Goal: Information Seeking & Learning: Check status

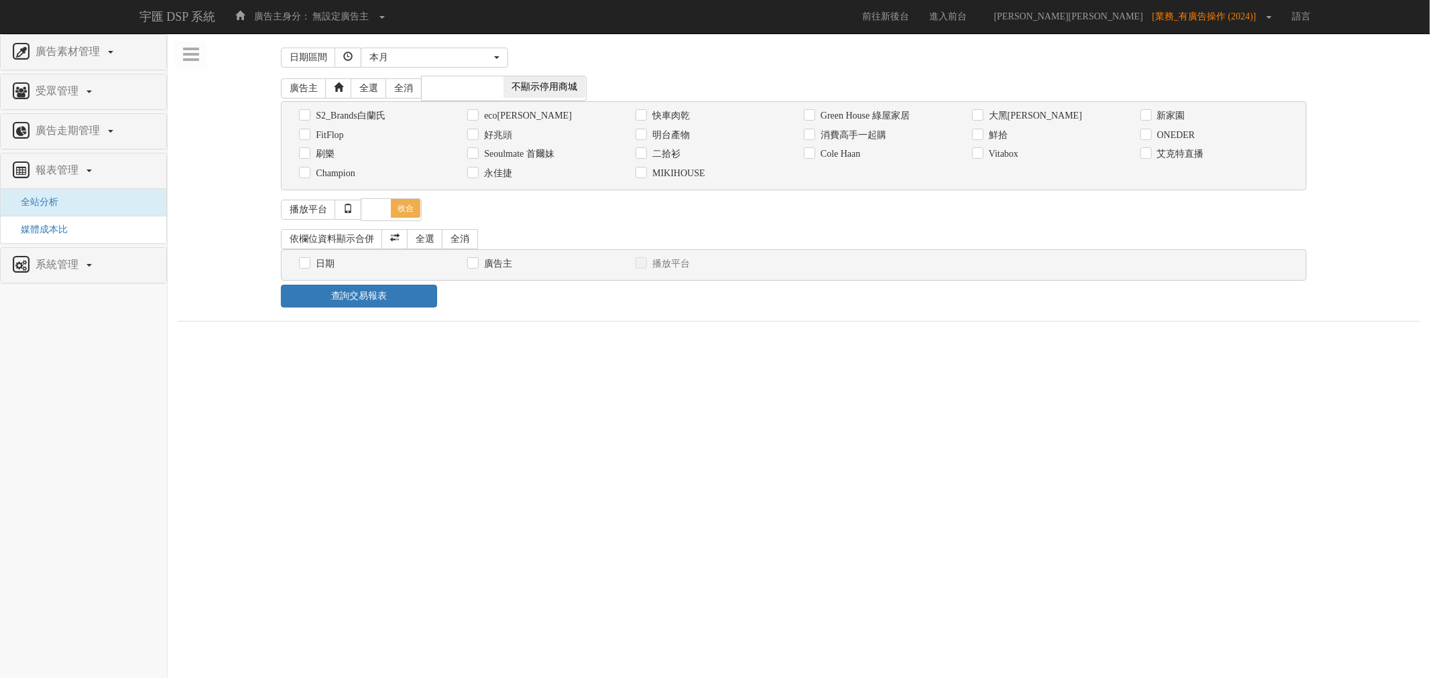
click at [845, 135] on label "消費高手一起購" at bounding box center [851, 135] width 69 height 13
click at [812, 135] on input "消費高手一起購" at bounding box center [808, 135] width 9 height 9
checkbox input "true"
click at [315, 269] on label "日期" at bounding box center [323, 263] width 22 height 13
click at [308, 268] on input "日期" at bounding box center [303, 263] width 9 height 9
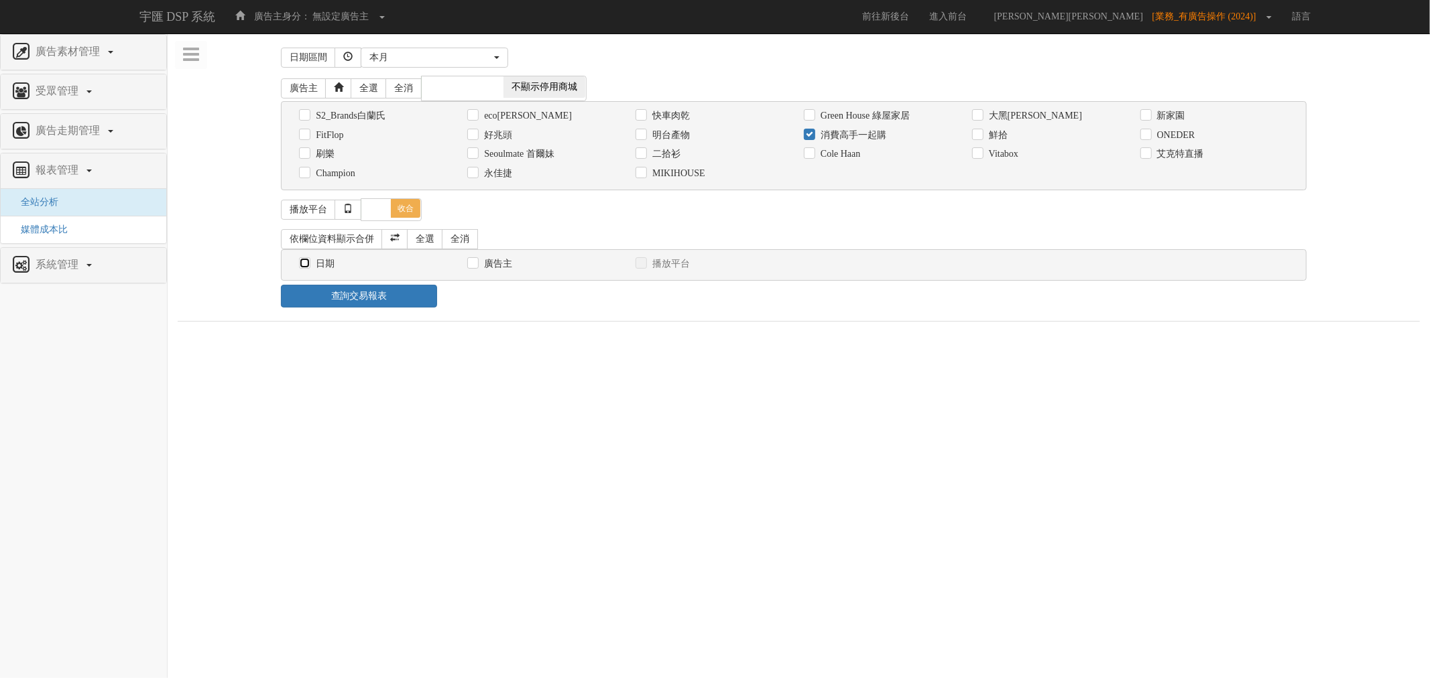
checkbox input "true"
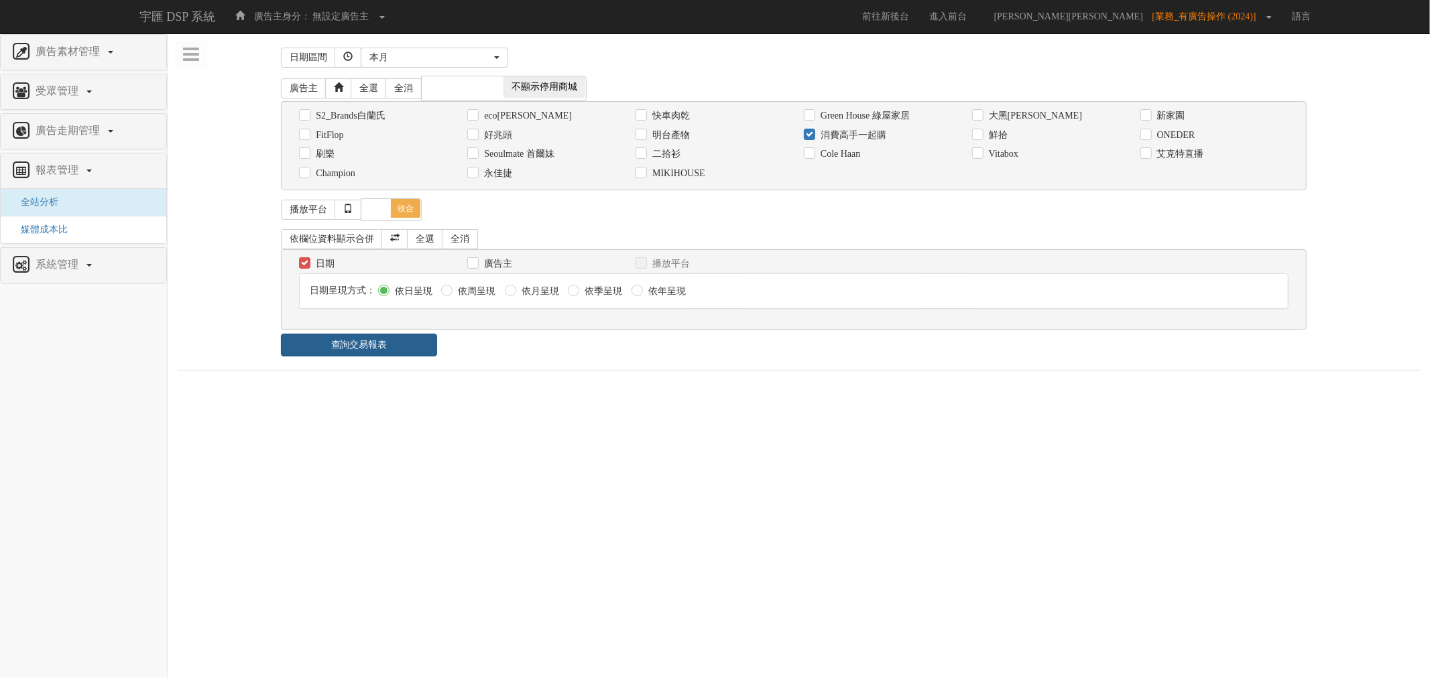
drag, startPoint x: 387, startPoint y: 366, endPoint x: 389, endPoint y: 355, distance: 10.8
click at [387, 365] on div "日期區間 [DATE] 本[PERSON_NAME] 本月 上月 過去7天 過去14天 過去30天 指定日期 本月 開始日期 [DATE] 結束日期 [DAT…" at bounding box center [799, 207] width 1242 height 327
click at [389, 355] on link "查詢交易報表" at bounding box center [359, 345] width 156 height 23
click at [546, 357] on div "查詢交易報表" at bounding box center [793, 345] width 1046 height 23
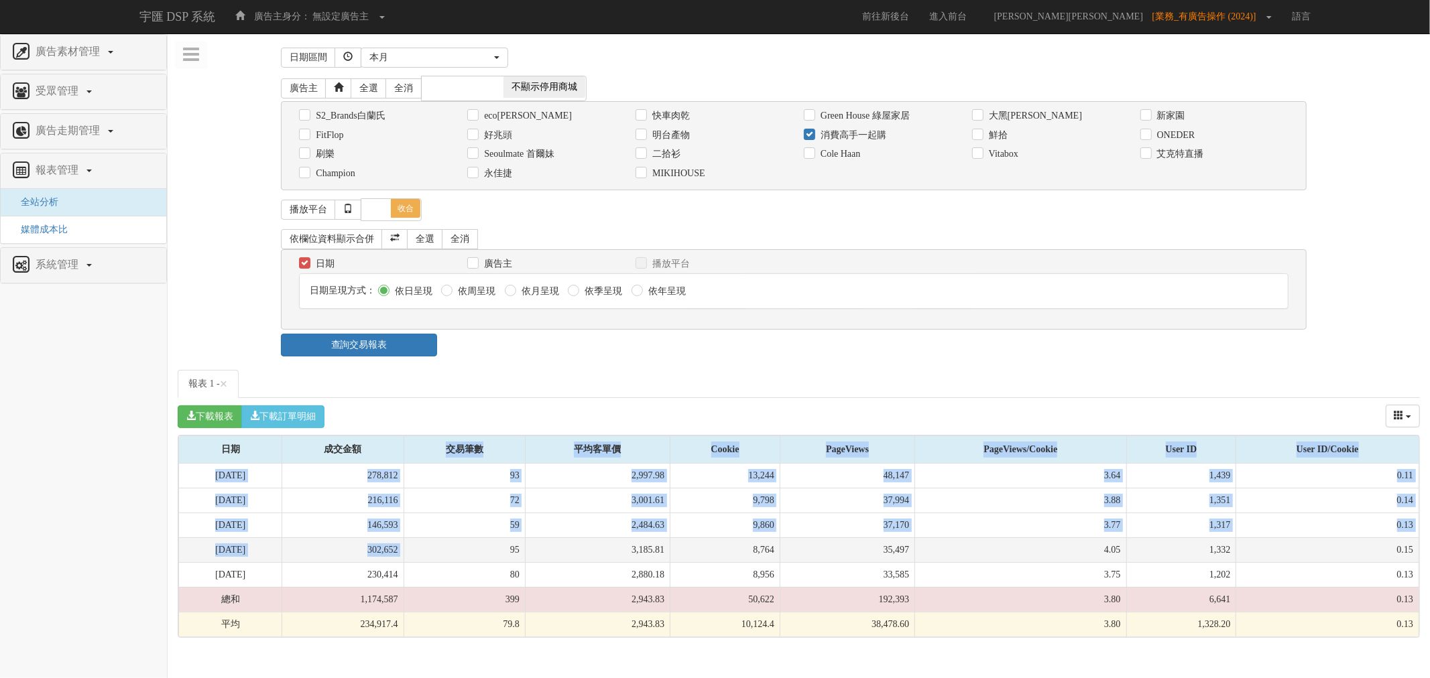
drag, startPoint x: 455, startPoint y: 511, endPoint x: 481, endPoint y: 550, distance: 46.7
click at [481, 550] on table "日期 成交金額 交易筆數 平均客單價 Cookie PageViews PageViews/Cookie User ID User ID/Cookie 日期 …" at bounding box center [798, 537] width 1241 height 202
click at [481, 550] on td "95" at bounding box center [464, 550] width 121 height 25
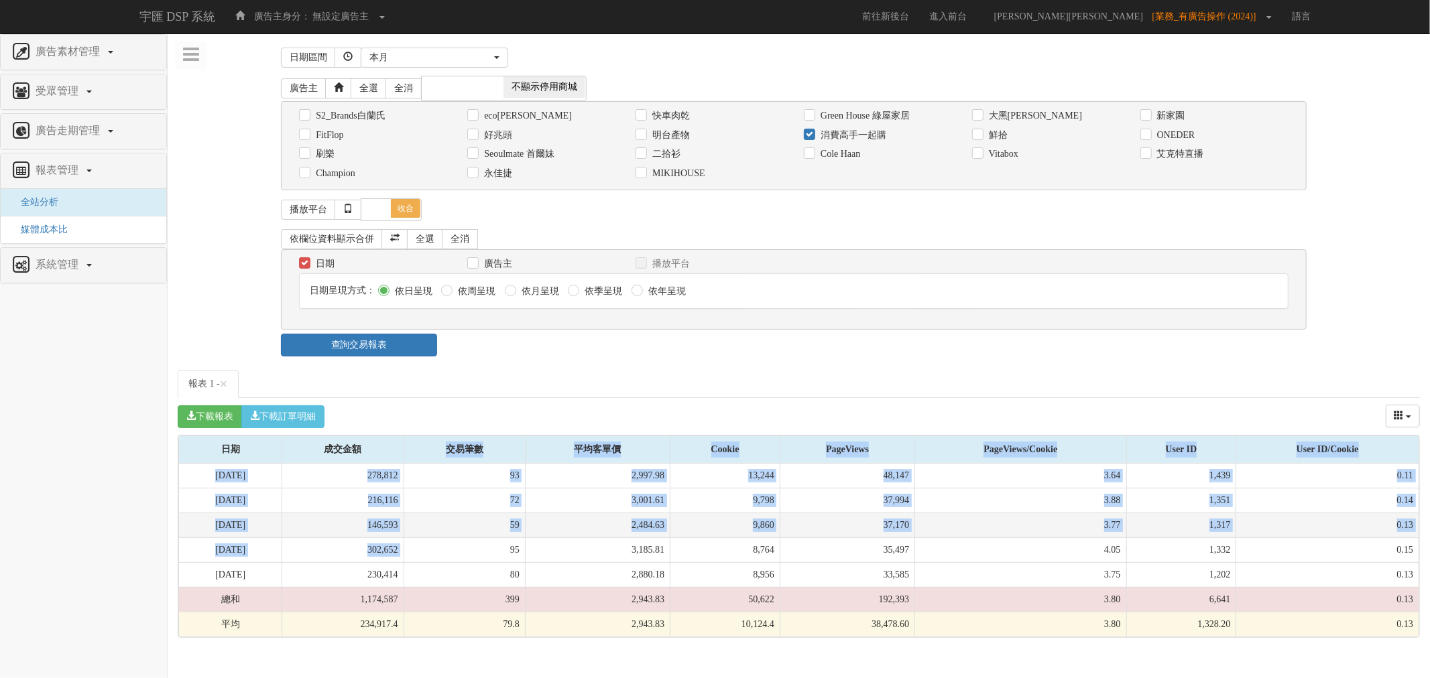
click at [477, 537] on td "59" at bounding box center [464, 525] width 121 height 25
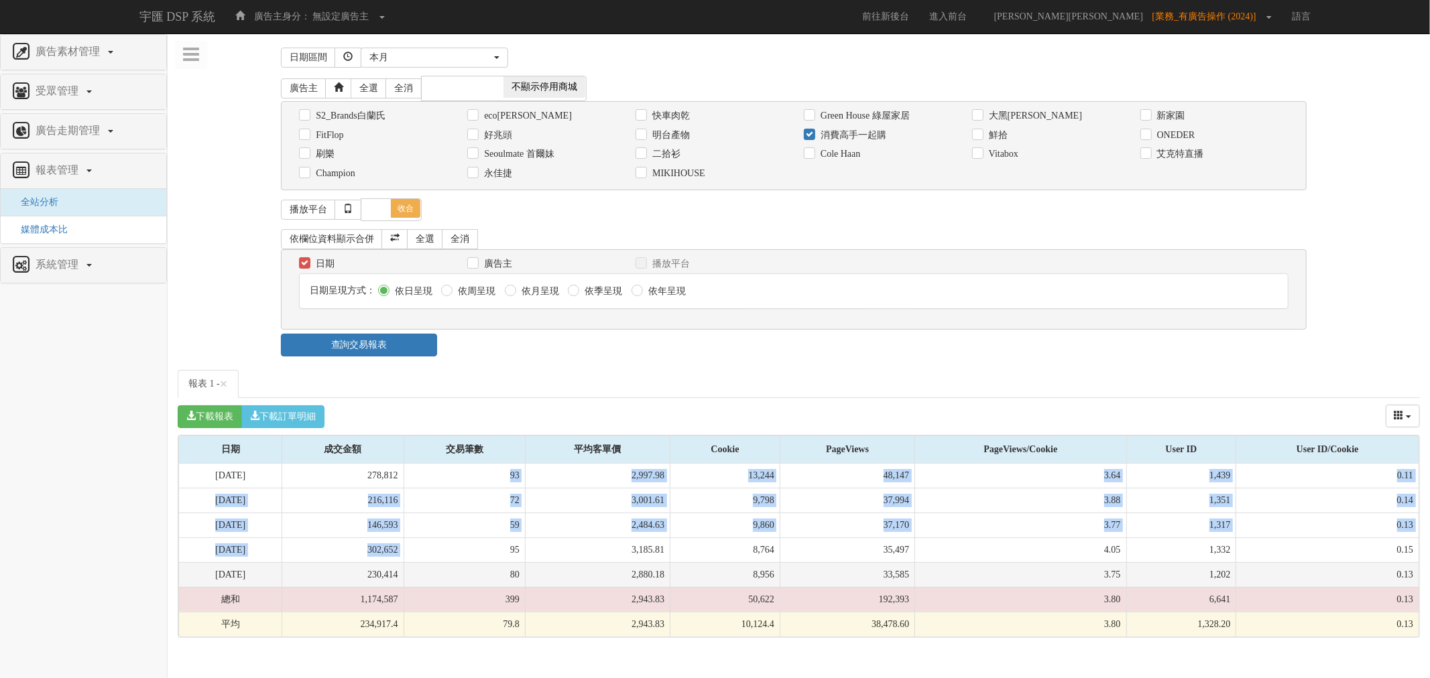
drag, startPoint x: 469, startPoint y: 481, endPoint x: 470, endPoint y: 581, distance: 99.2
click at [470, 581] on tbody "[DATE] 278,812 93 2,997.98 13,244 48,147 3.64 1,439 0.11 [DATE] 216,116 72 3,00…" at bounding box center [799, 551] width 1240 height 174
click at [470, 581] on td "80" at bounding box center [464, 574] width 121 height 25
